Goal: Navigation & Orientation: Find specific page/section

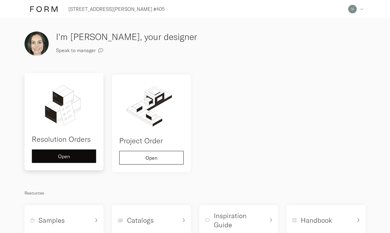
click at [61, 157] on span "Open" at bounding box center [64, 156] width 12 height 5
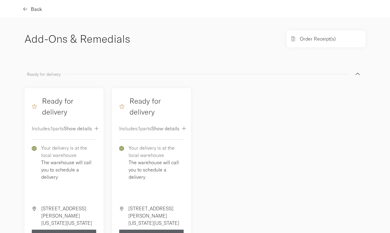
click at [36, 10] on span "Back" at bounding box center [36, 9] width 11 height 5
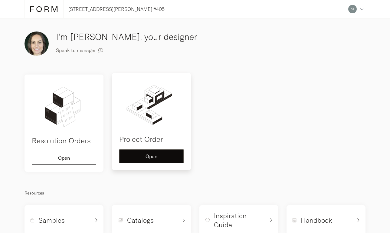
click at [157, 159] on span "Open" at bounding box center [152, 156] width 12 height 5
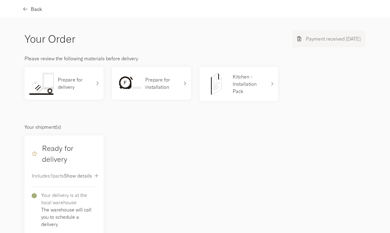
click at [38, 11] on span "Back" at bounding box center [36, 9] width 11 height 5
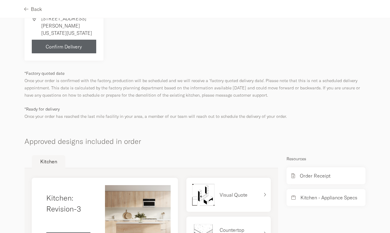
scroll to position [293, 0]
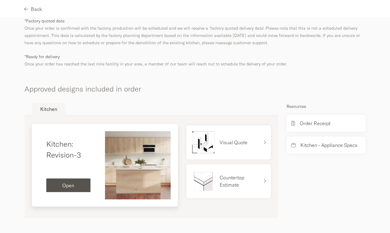
click at [73, 186] on span "Open" at bounding box center [68, 185] width 12 height 5
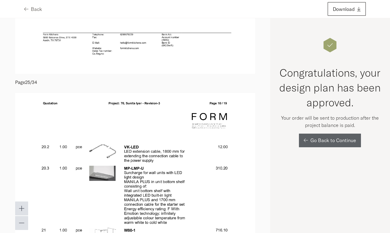
scroll to position [6004, 0]
